Goal: Check status: Check status

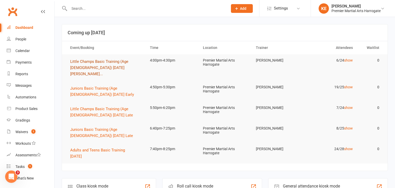
click at [85, 65] on span "Little Champs Basic Training (Age [DEMOGRAPHIC_DATA]) [DATE] [PERSON_NAME]..." at bounding box center [99, 67] width 58 height 17
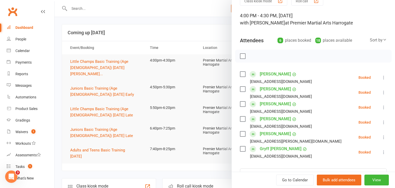
scroll to position [28, 0]
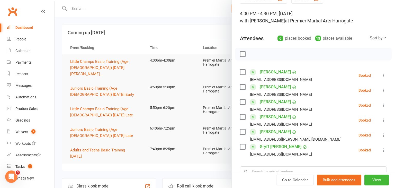
click at [59, 120] on div at bounding box center [224, 94] width 340 height 188
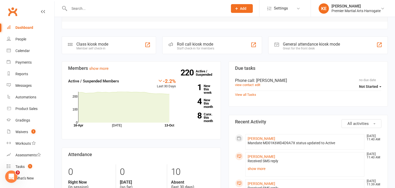
scroll to position [142, 0]
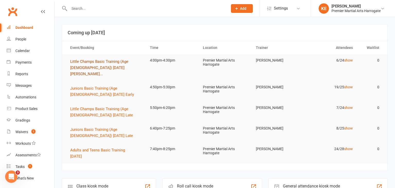
click at [116, 59] on span "Little Champs Basic Training (Age [DEMOGRAPHIC_DATA]) [DATE] [PERSON_NAME]..." at bounding box center [99, 67] width 58 height 17
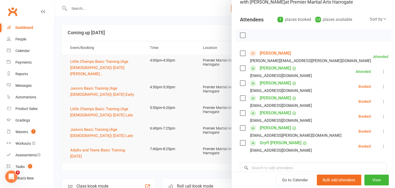
scroll to position [47, 0]
click at [130, 167] on div at bounding box center [224, 94] width 340 height 188
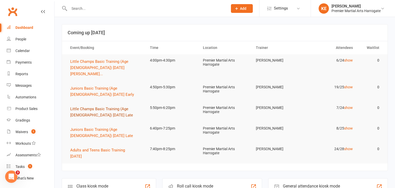
click at [74, 108] on span "Little Champs Basic Training (Age [DEMOGRAPHIC_DATA]) [DATE] Late" at bounding box center [101, 111] width 63 height 11
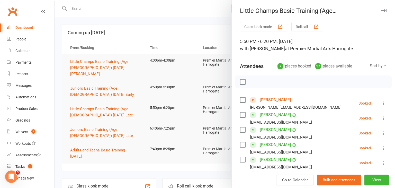
click at [75, 68] on div at bounding box center [224, 94] width 340 height 188
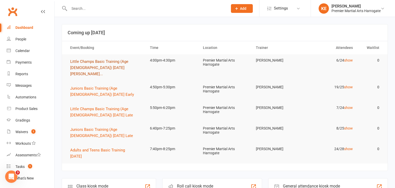
click at [75, 68] on span "Little Champs Basic Training (Age [DEMOGRAPHIC_DATA]) [DATE] [PERSON_NAME]..." at bounding box center [99, 67] width 58 height 17
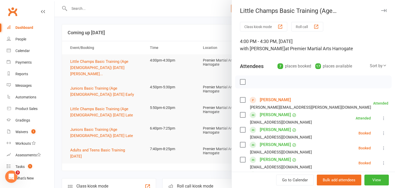
click at [133, 163] on div at bounding box center [224, 94] width 340 height 188
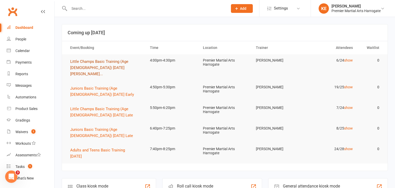
click at [109, 64] on button "Little Champs Basic Training (Age [DEMOGRAPHIC_DATA]) [DATE] [PERSON_NAME]..." at bounding box center [105, 67] width 70 height 19
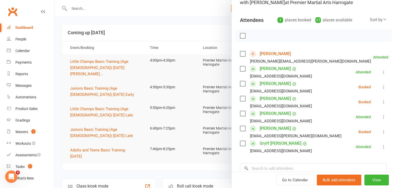
scroll to position [48, 0]
